Goal: Information Seeking & Learning: Find specific fact

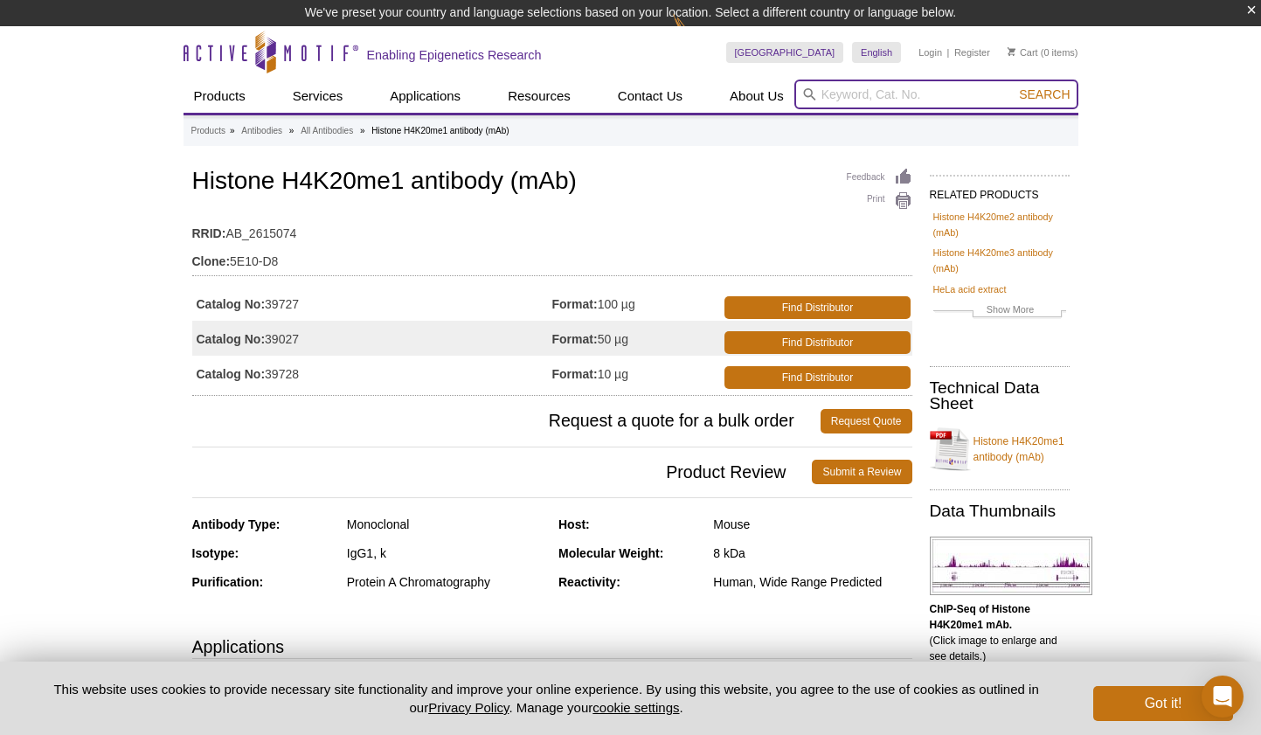
click at [871, 90] on input "search" at bounding box center [936, 95] width 284 height 30
type input "39127"
click at [1045, 94] on button "Search" at bounding box center [1043, 94] width 61 height 16
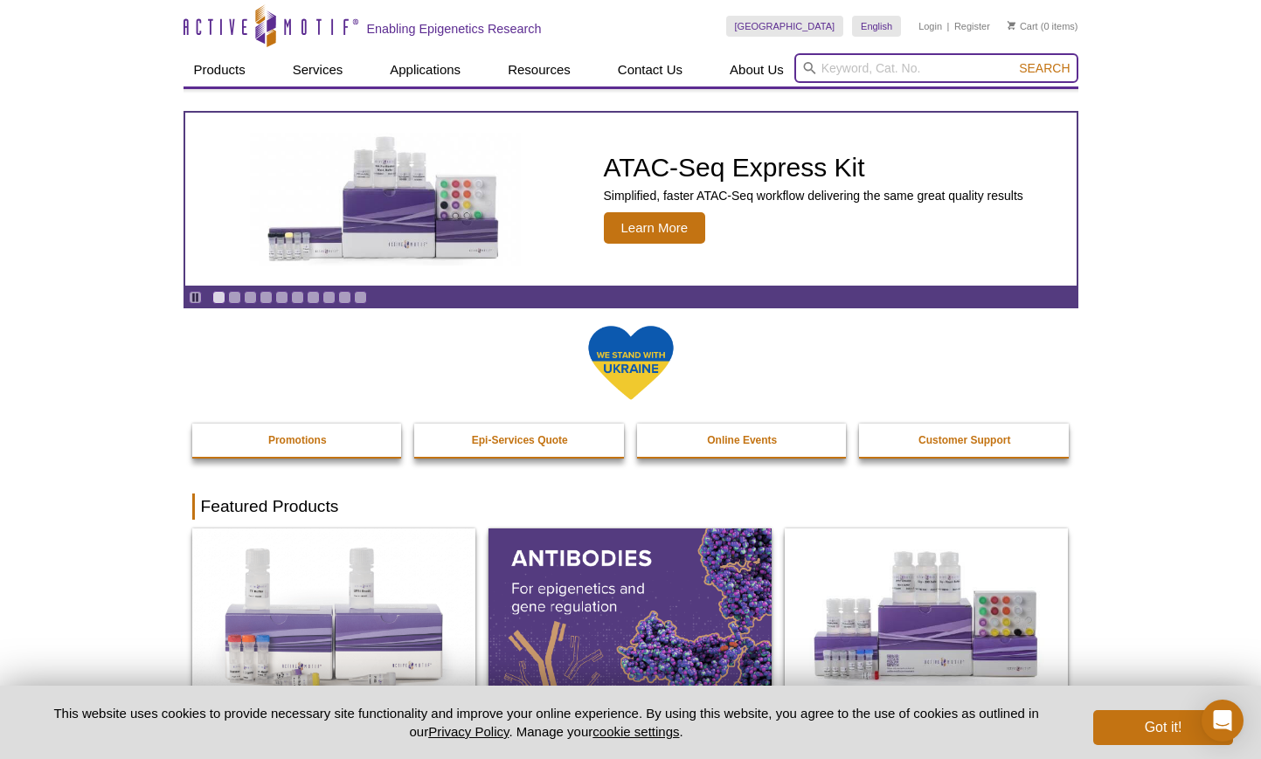
click at [860, 72] on input "search" at bounding box center [936, 68] width 284 height 30
type input "39127"
click at [1045, 68] on button "Search" at bounding box center [1043, 68] width 61 height 16
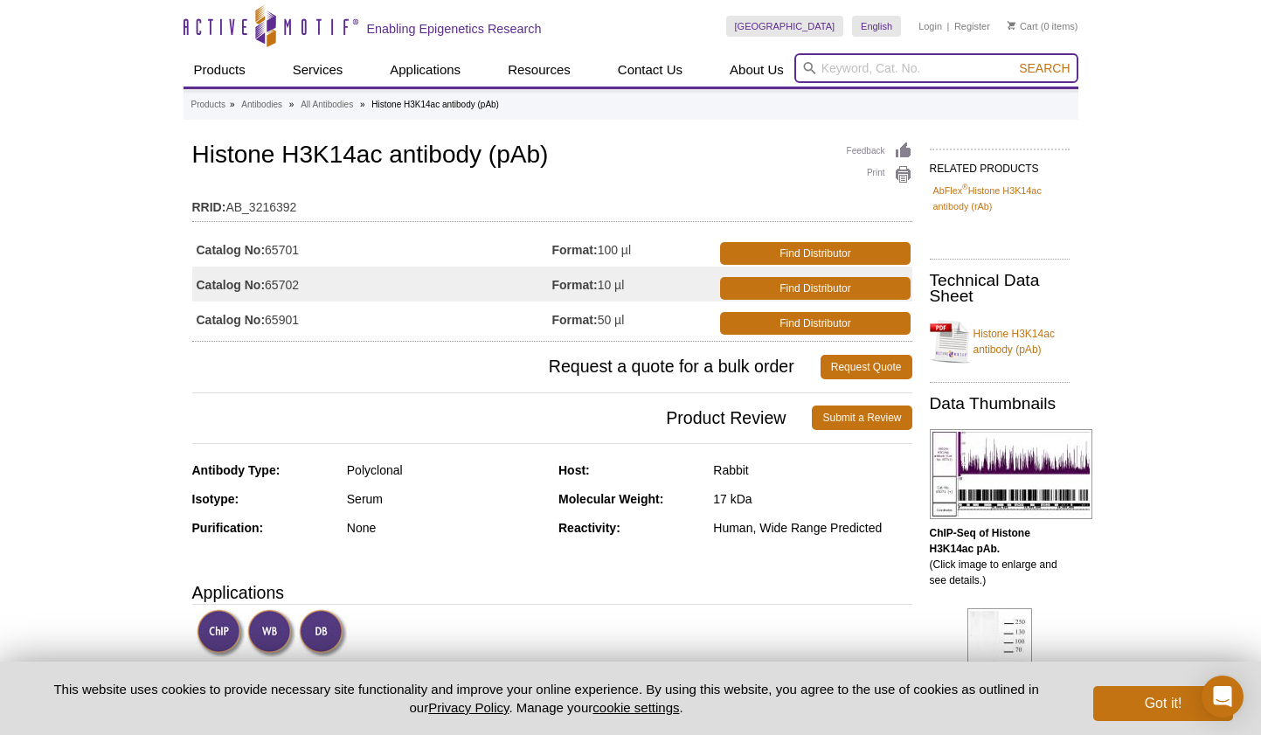
click at [875, 64] on input "search" at bounding box center [936, 68] width 284 height 30
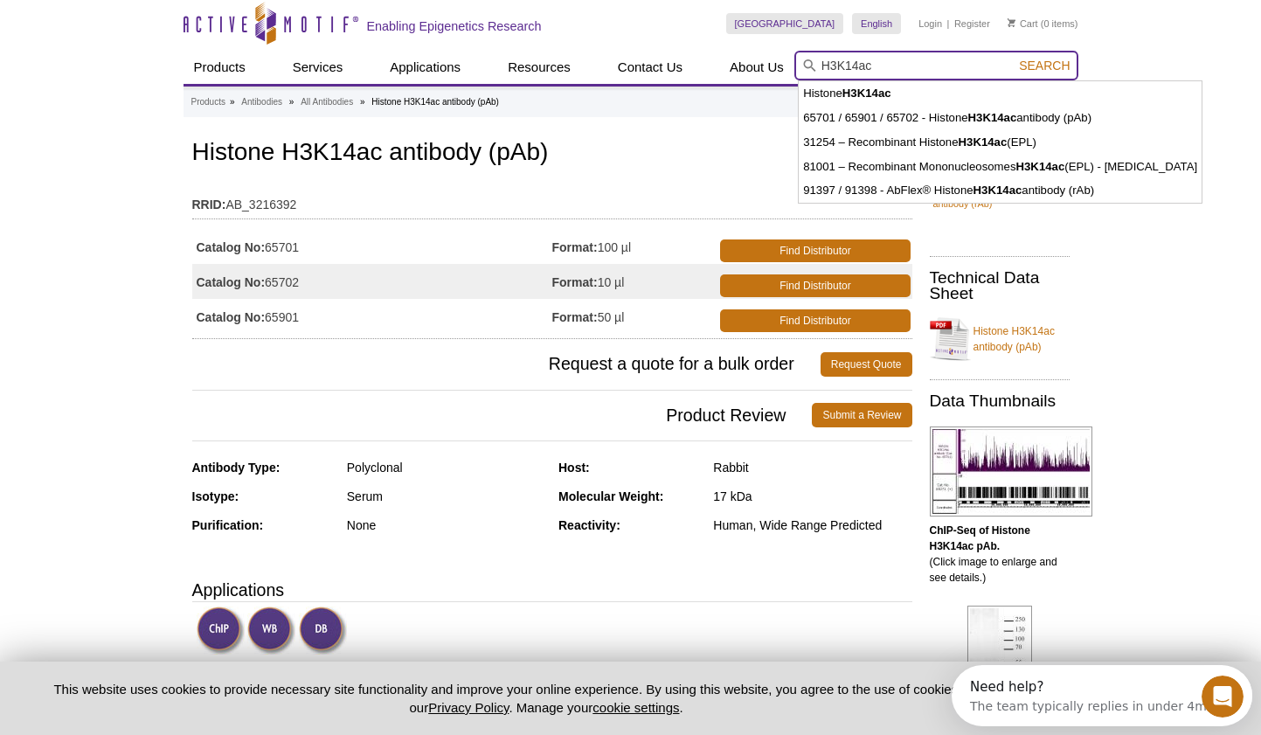
scroll to position [4, 0]
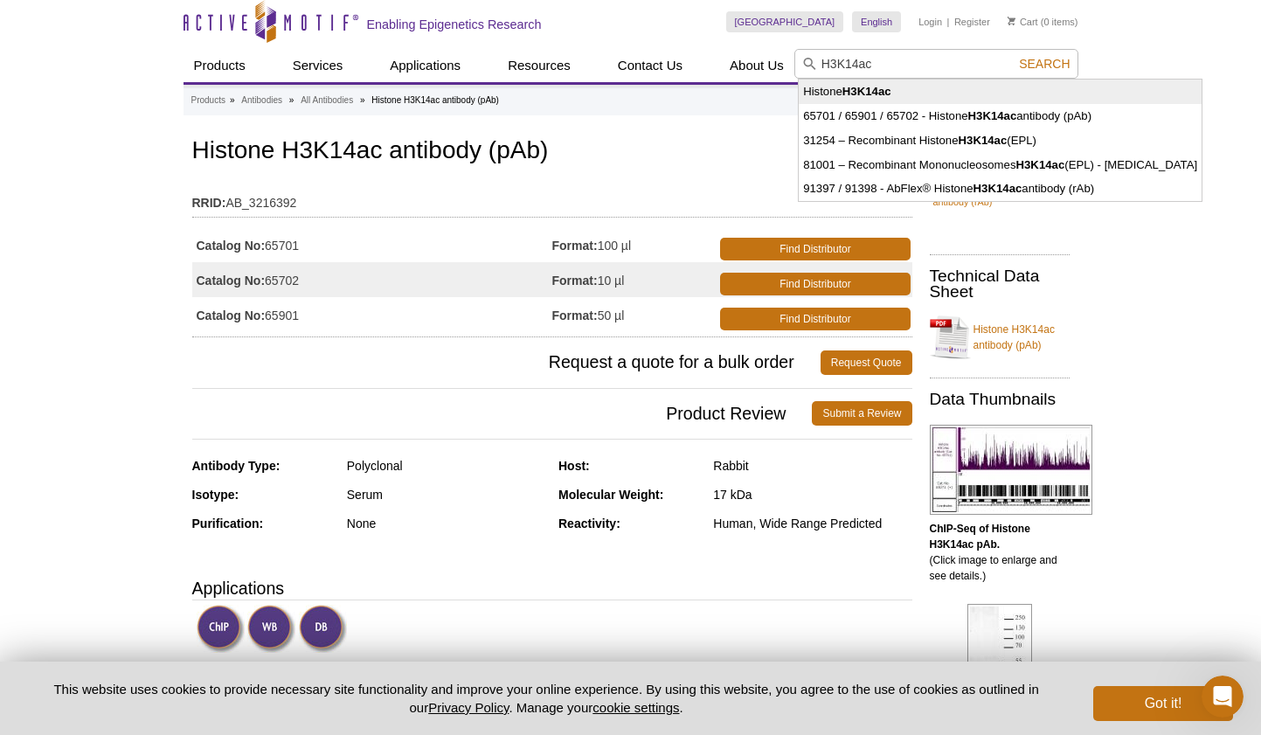
click at [871, 91] on strong "H3K14ac" at bounding box center [866, 91] width 49 height 13
type input "Histone H3K14ac"
